Goal: Check status: Check status

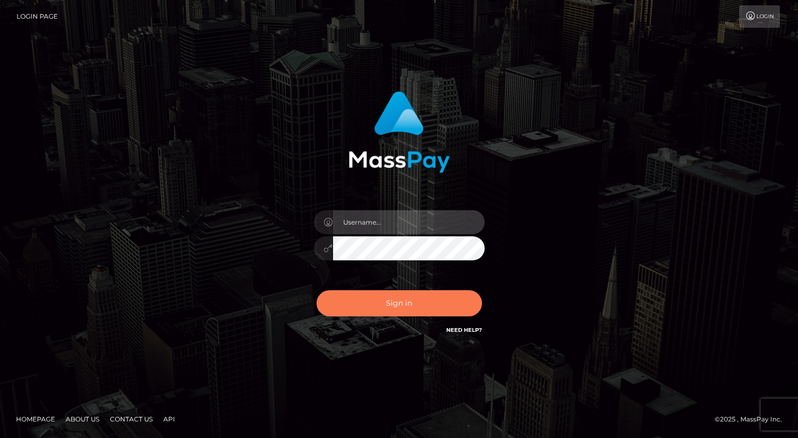
type input "grace.rush"
click at [382, 304] on button "Sign in" at bounding box center [400, 304] width 166 height 26
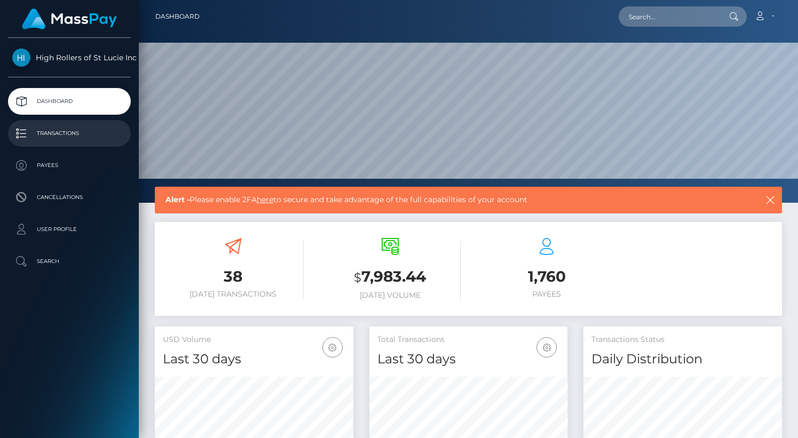
scroll to position [189, 199]
click at [81, 140] on p "Transactions" at bounding box center [69, 133] width 114 height 16
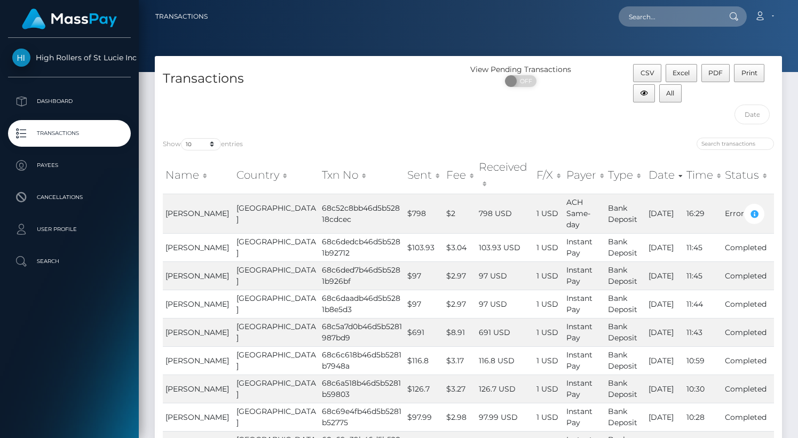
click at [202, 107] on div "Transactions" at bounding box center [312, 97] width 314 height 66
click at [79, 163] on p "Payees" at bounding box center [69, 166] width 114 height 16
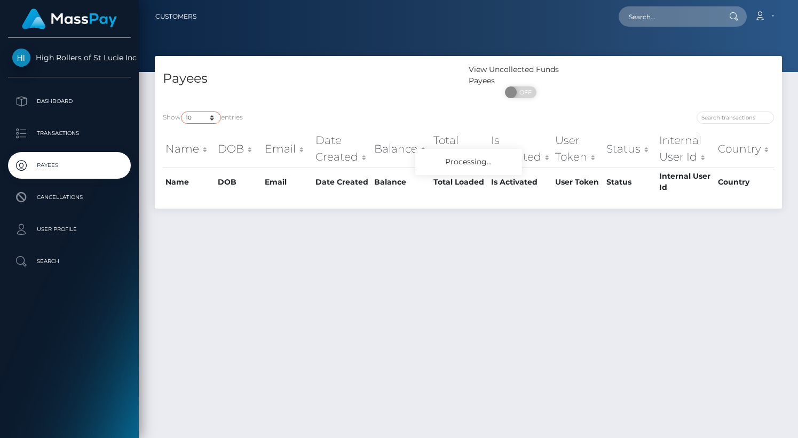
click at [211, 118] on select "10 25 50 100 250" at bounding box center [201, 118] width 40 height 12
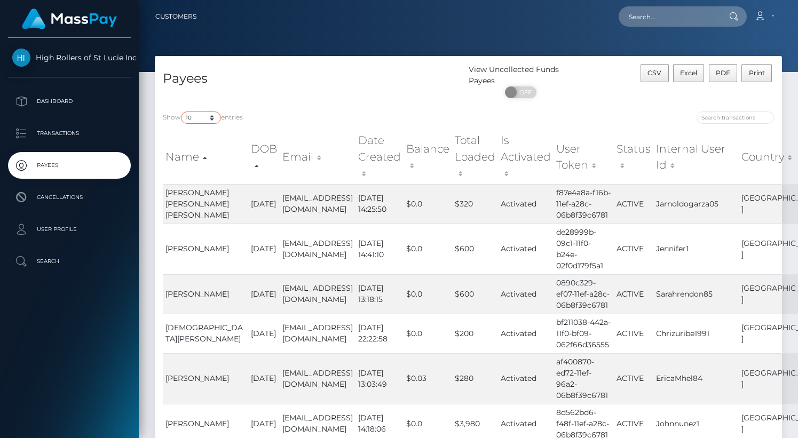
select select "250"
click at [182, 112] on select "10 25 50 100 250" at bounding box center [201, 118] width 40 height 12
click at [299, 75] on h4 "Payees" at bounding box center [312, 78] width 298 height 19
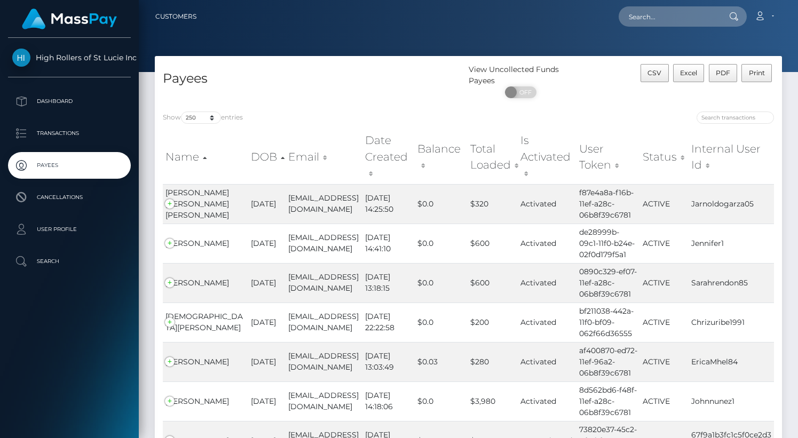
scroll to position [9723, 0]
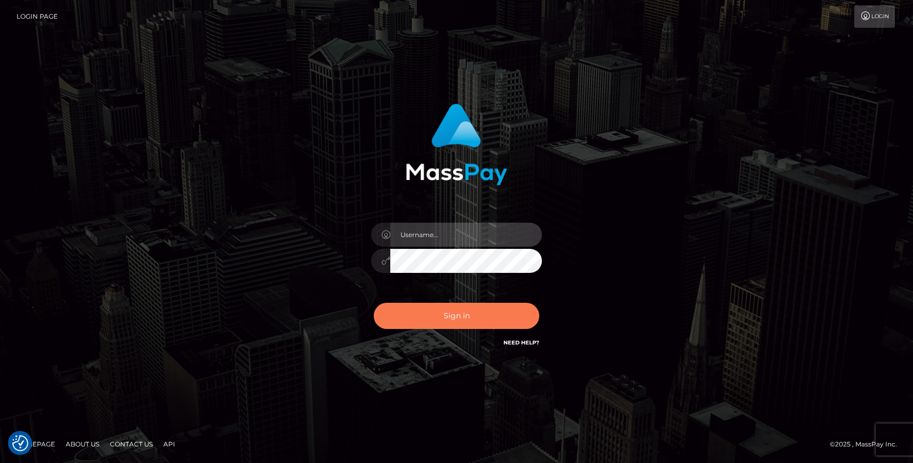
type input "grace.rush"
click at [488, 303] on button "Sign in" at bounding box center [457, 316] width 166 height 26
type input "grace.rush"
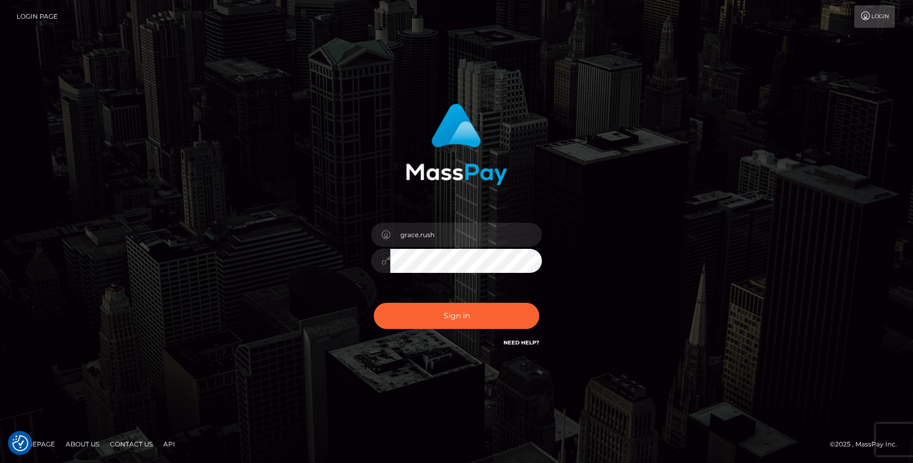
click at [466, 302] on div "Sign in Need Help?" at bounding box center [456, 320] width 187 height 48
click at [467, 309] on button "Sign in" at bounding box center [457, 316] width 166 height 26
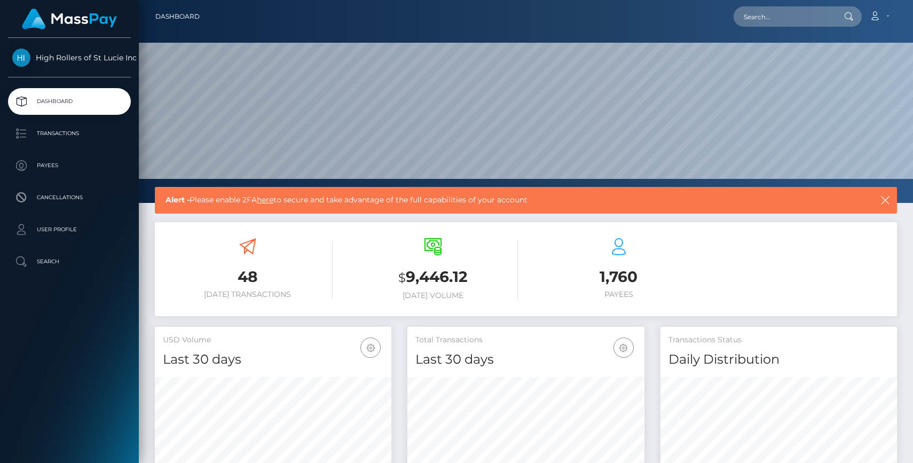
scroll to position [189, 237]
click at [80, 136] on p "Transactions" at bounding box center [69, 133] width 114 height 16
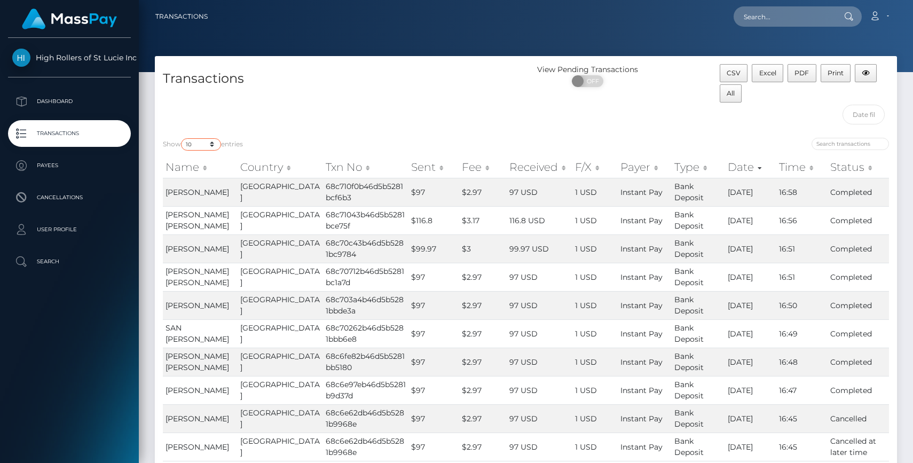
click at [198, 148] on select "10 25 50 100 250 500 1,000 3,500" at bounding box center [201, 144] width 40 height 12
select select "3500"
click at [182, 138] on select "10 25 50 100 250 500 1,000 3,500" at bounding box center [201, 144] width 40 height 12
click at [291, 134] on div "Show 10 25 50 100 250 500 1,000 3,500 entries Name Country Txn No Sent Fee Rece…" at bounding box center [526, 317] width 742 height 375
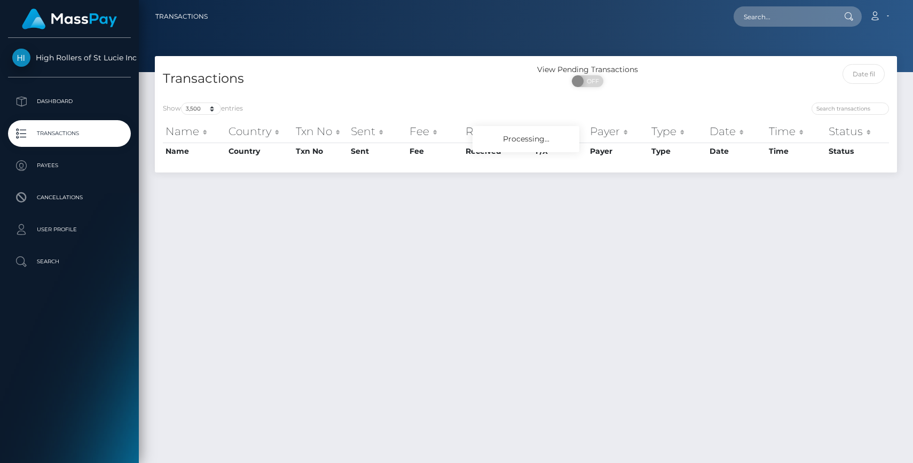
select select "3500"
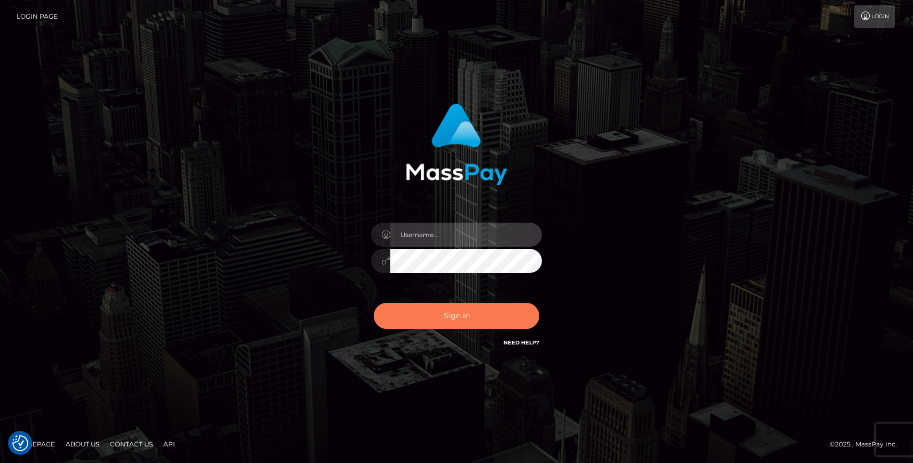
type input "grace.rush"
click at [494, 310] on button "Sign in" at bounding box center [457, 316] width 166 height 26
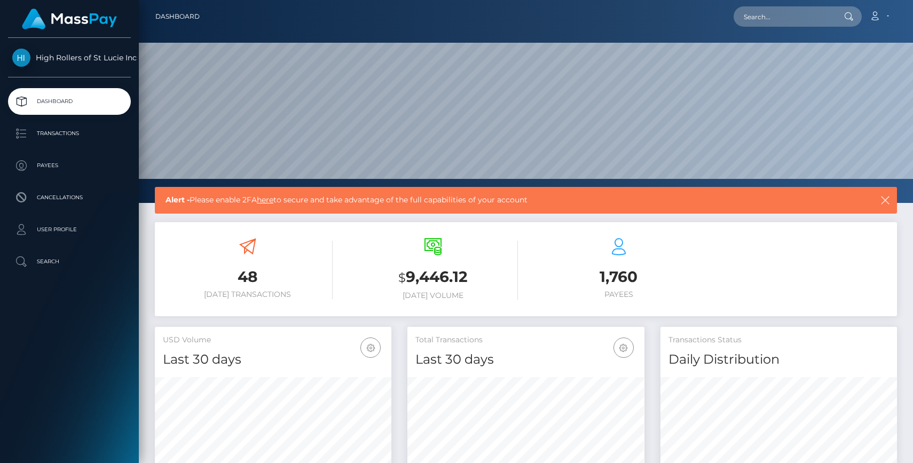
scroll to position [189, 237]
click at [91, 142] on link "Transactions" at bounding box center [69, 133] width 123 height 27
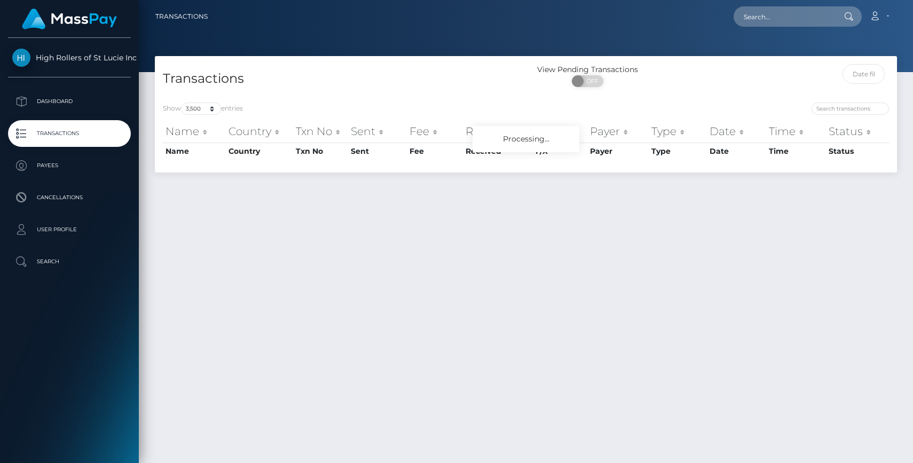
select select "3500"
